Goal: Check status: Check status

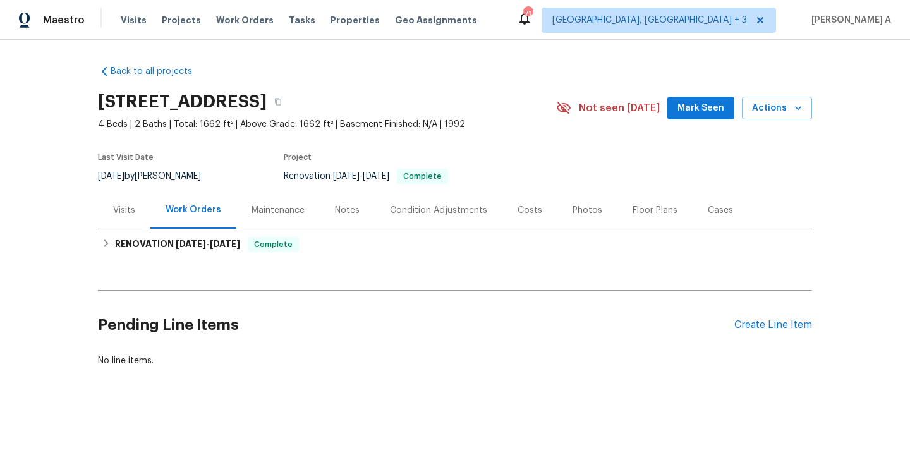
click at [108, 207] on div "Visits" at bounding box center [124, 209] width 52 height 37
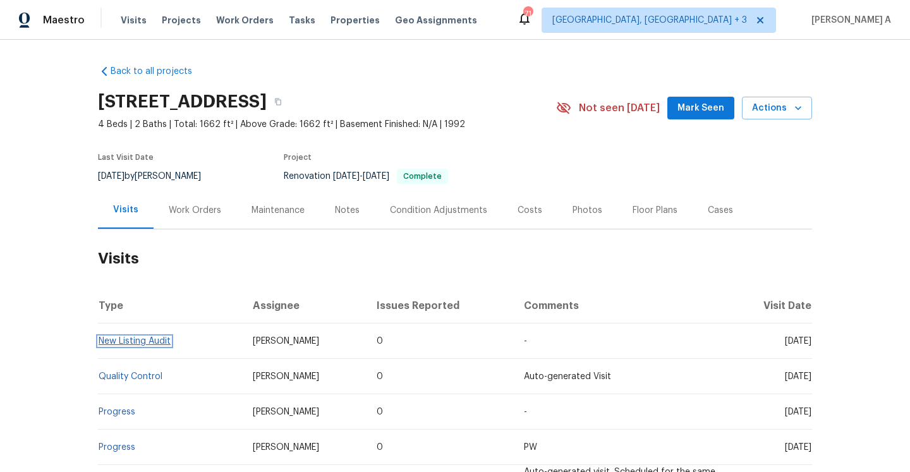
click at [158, 340] on link "New Listing Audit" at bounding box center [135, 341] width 72 height 9
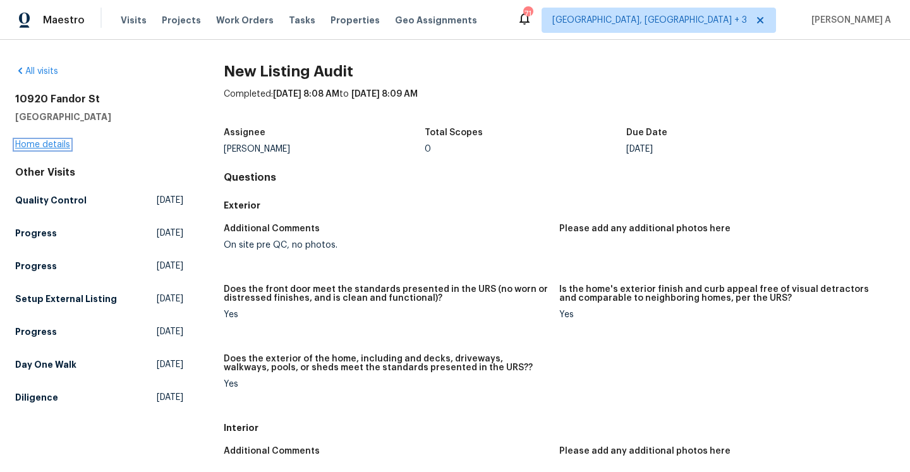
click at [59, 146] on link "Home details" at bounding box center [42, 144] width 55 height 9
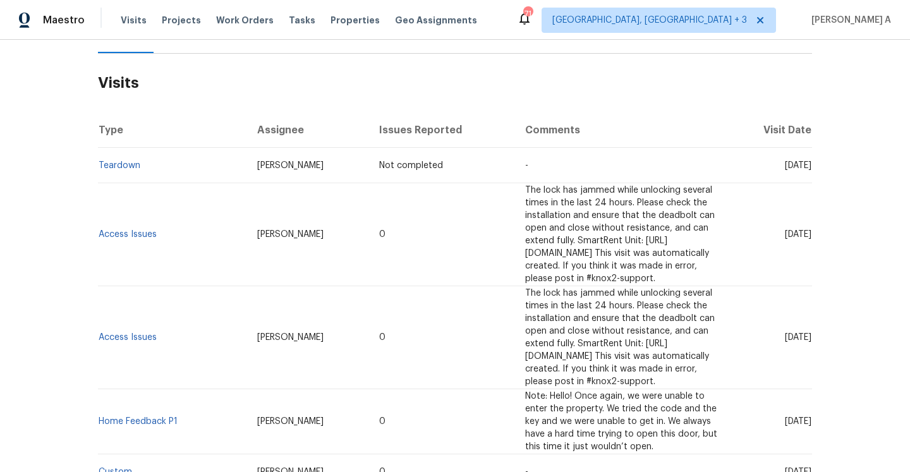
scroll to position [222, 0]
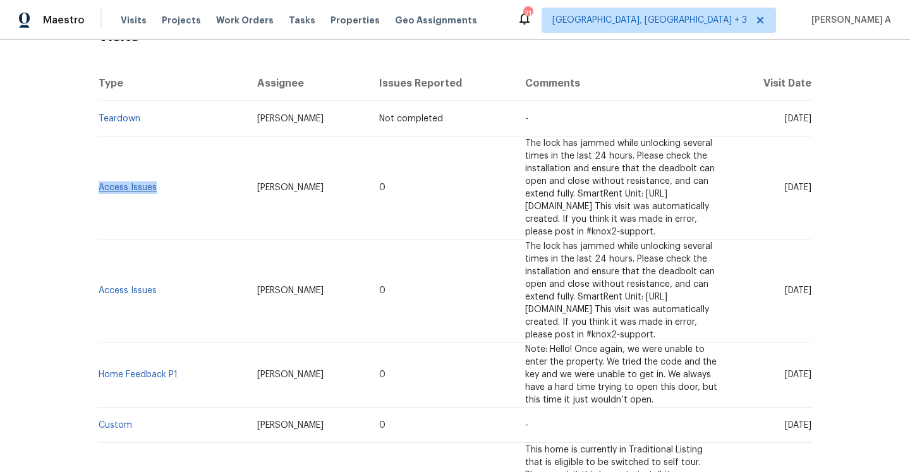
drag, startPoint x: 166, startPoint y: 185, endPoint x: 99, endPoint y: 182, distance: 66.4
click at [99, 182] on td "Access Issues" at bounding box center [172, 187] width 149 height 103
copy link "Access Issues"
click at [310, 182] on td "[PERSON_NAME]" at bounding box center [308, 187] width 123 height 103
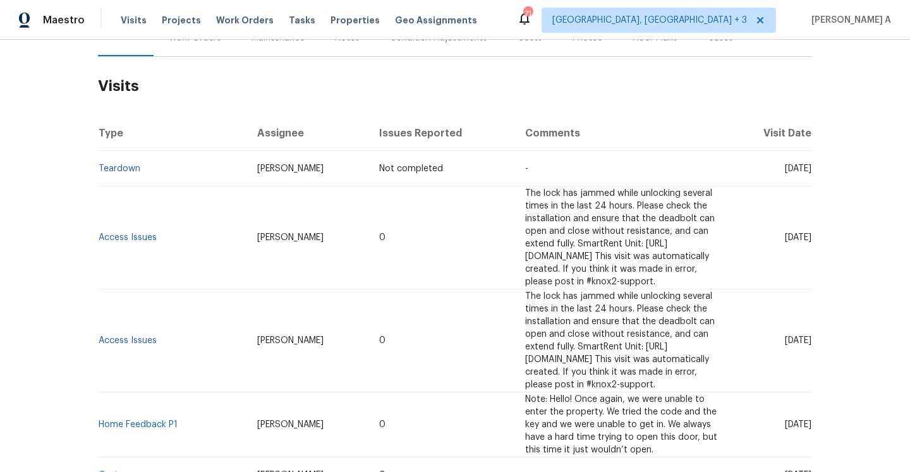
scroll to position [142, 0]
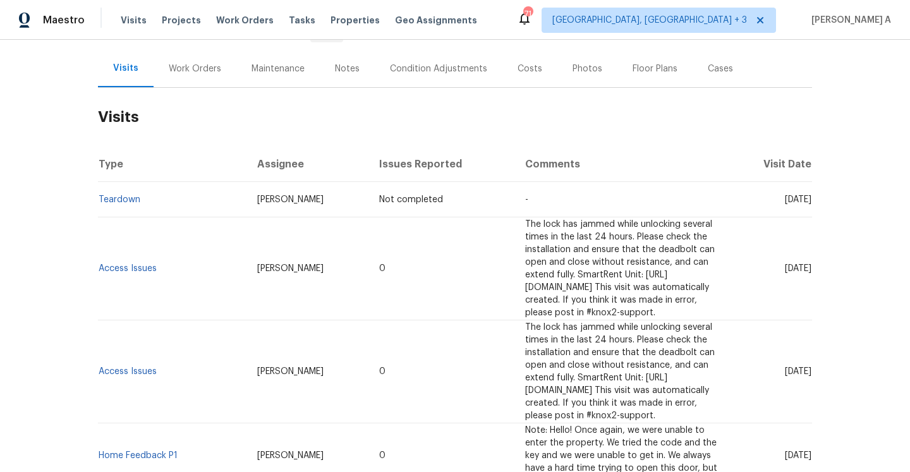
click at [193, 78] on div "Work Orders" at bounding box center [195, 68] width 83 height 37
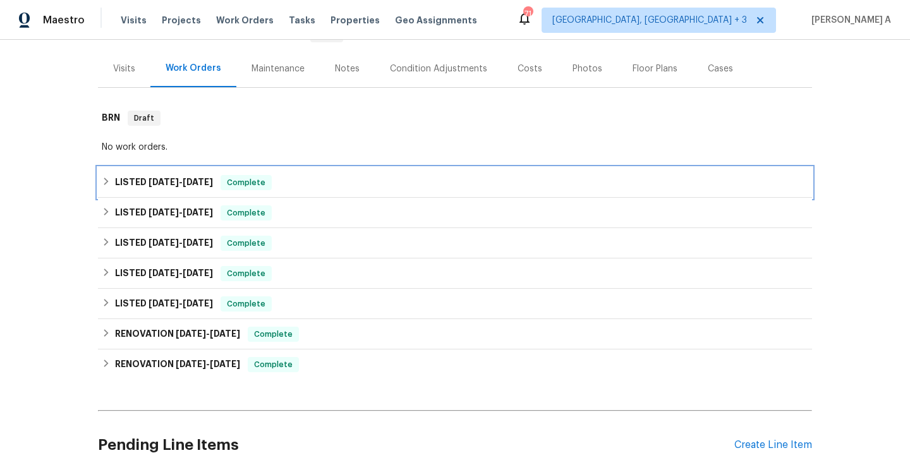
click at [222, 182] on span "Complete" at bounding box center [246, 182] width 49 height 13
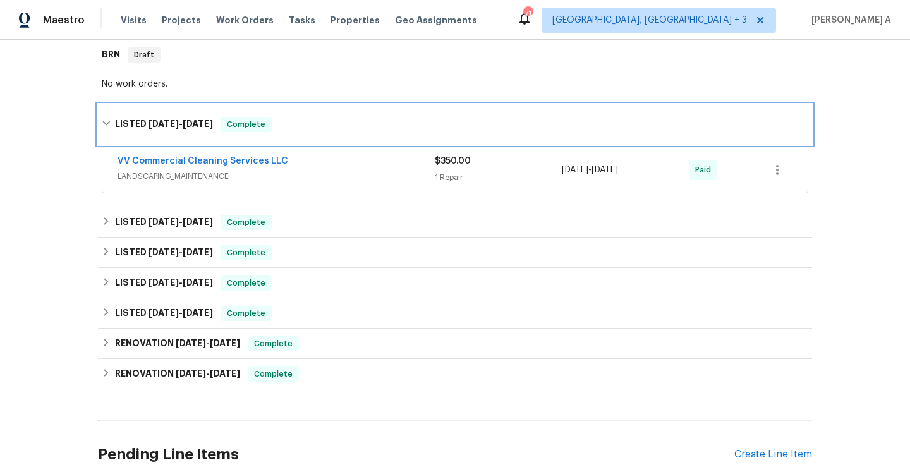
scroll to position [225, 0]
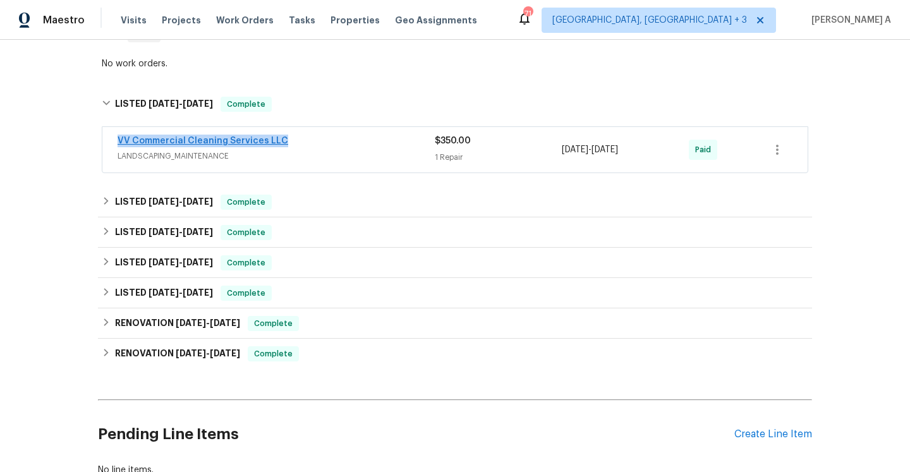
drag, startPoint x: 287, startPoint y: 141, endPoint x: 117, endPoint y: 138, distance: 170.0
click at [118, 138] on div "VV Commercial Cleaning Services LLC" at bounding box center [276, 142] width 317 height 15
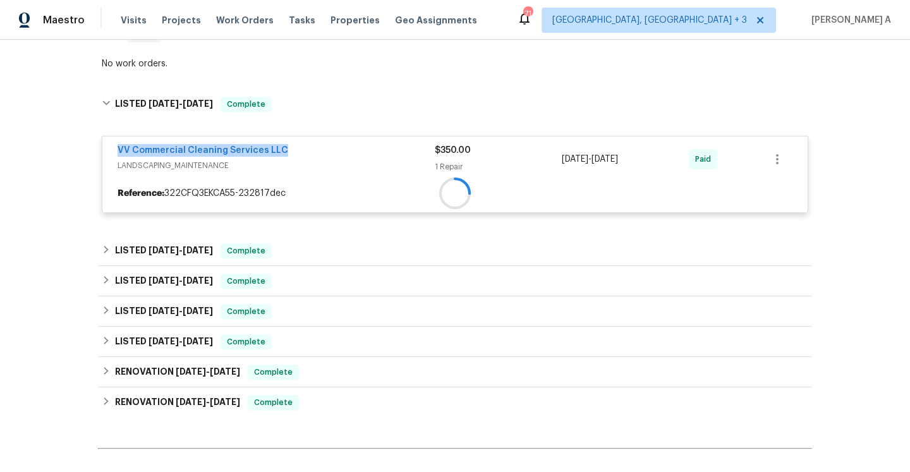
copy link "VV Commercial Cleaning Services LLC"
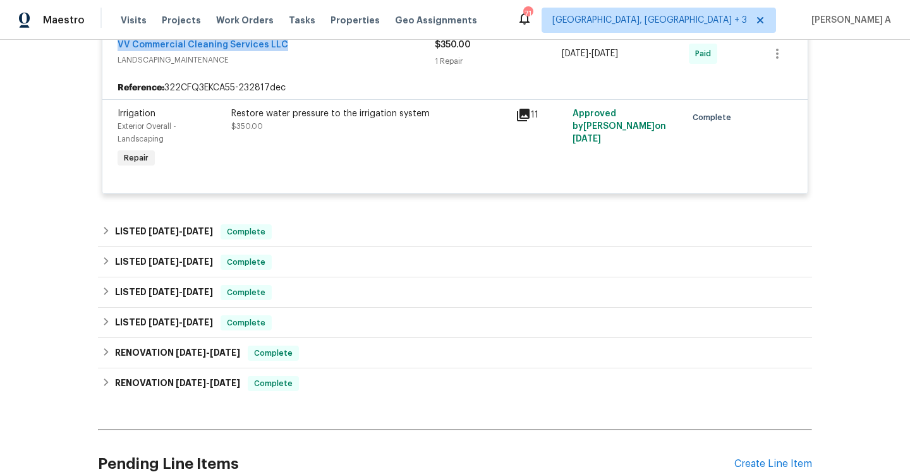
scroll to position [362, 0]
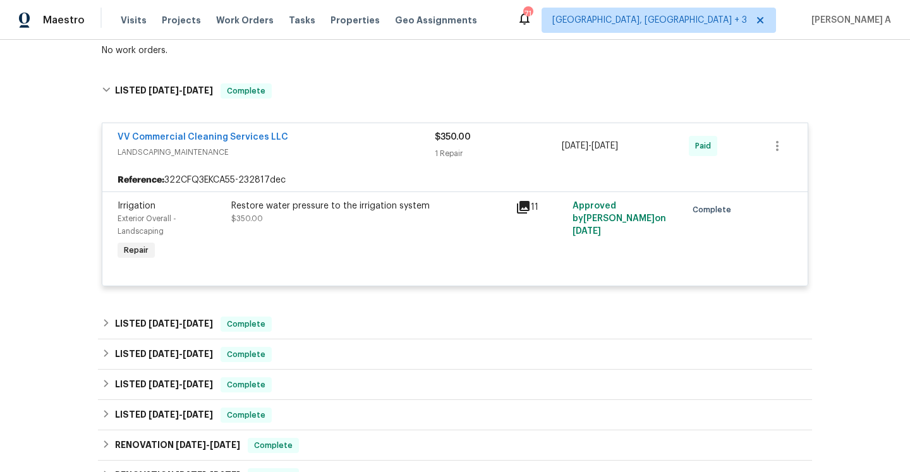
click at [310, 154] on span "LANDSCAPING_MAINTENANCE" at bounding box center [276, 152] width 317 height 13
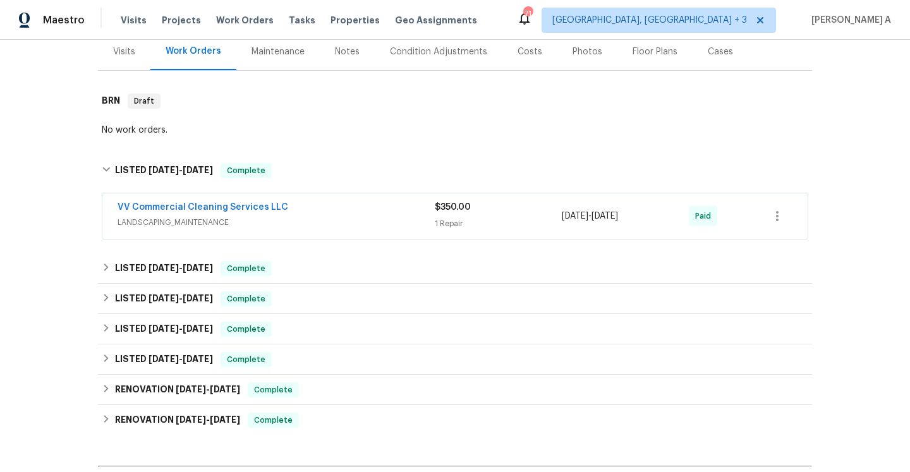
click at [128, 56] on div "Visits" at bounding box center [124, 51] width 22 height 13
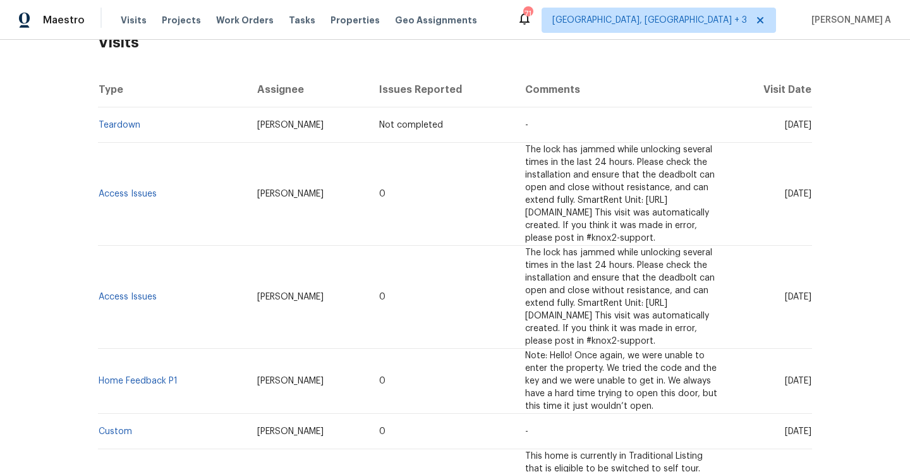
scroll to position [271, 0]
